Goal: Task Accomplishment & Management: Use online tool/utility

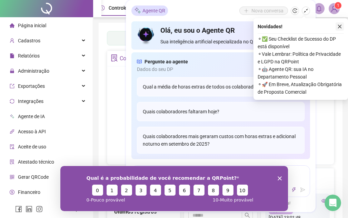
click at [341, 25] on icon "close" at bounding box center [339, 26] width 5 height 5
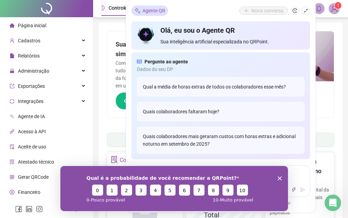
click at [280, 178] on icon "Encerrar pesquisa" at bounding box center [279, 178] width 4 height 4
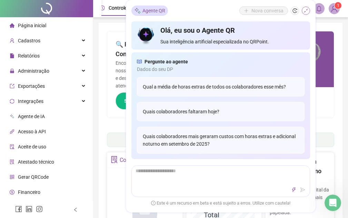
click at [306, 10] on icon "shrink" at bounding box center [306, 11] width 4 height 4
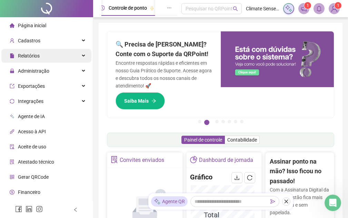
click at [80, 54] on div "Relatórios" at bounding box center [46, 56] width 90 height 14
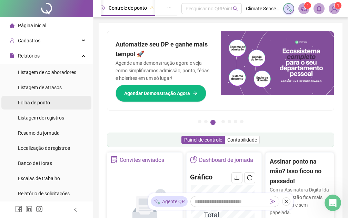
click at [46, 102] on span "Folha de ponto" at bounding box center [34, 103] width 32 height 6
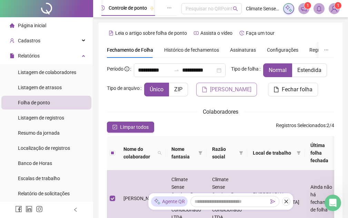
click at [210, 94] on span "[PERSON_NAME]" at bounding box center [230, 90] width 41 height 8
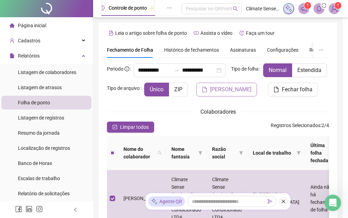
scroll to position [63, 0]
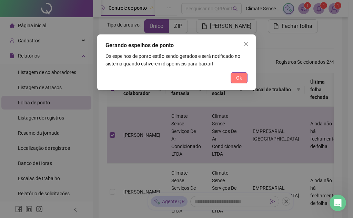
click at [240, 77] on span "Ok" at bounding box center [239, 78] width 6 height 8
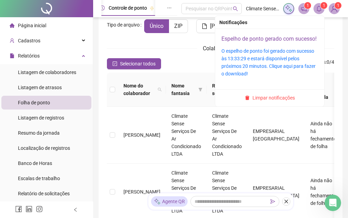
click at [268, 41] on link "Espelho de ponto gerado com sucesso!" at bounding box center [268, 39] width 95 height 7
